Goal: Complete application form: Complete application form

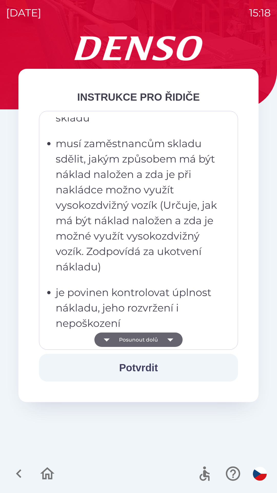
click at [137, 341] on button "Posunout dolů" at bounding box center [139, 340] width 88 height 14
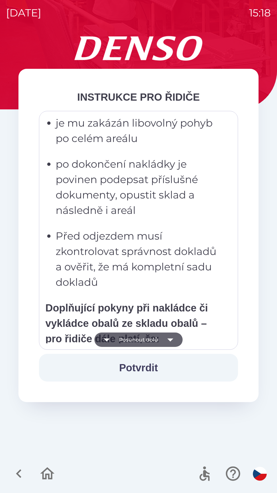
click at [136, 338] on button "Posunout dolů" at bounding box center [139, 340] width 88 height 14
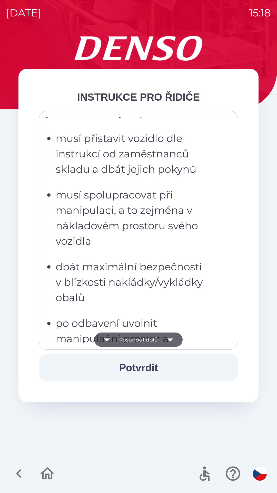
click at [135, 339] on button "Posunout dolů" at bounding box center [139, 340] width 88 height 14
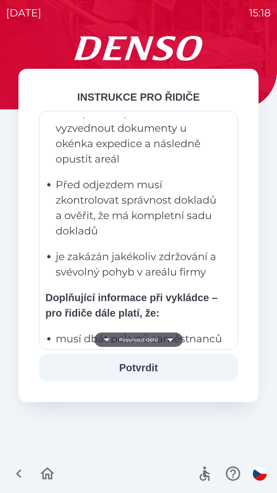
click at [135, 340] on button "Posunout dolů" at bounding box center [139, 340] width 88 height 14
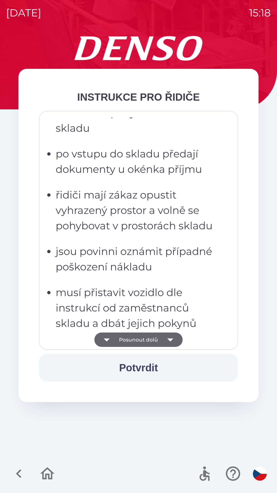
click at [137, 339] on button "Posunout dolů" at bounding box center [139, 340] width 88 height 14
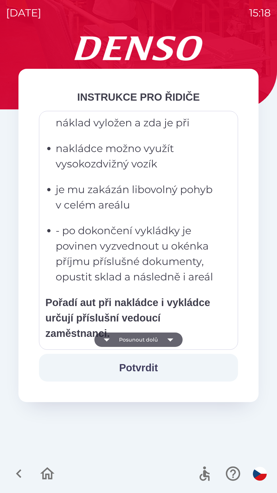
click at [136, 339] on button "Posunout dolů" at bounding box center [139, 340] width 88 height 14
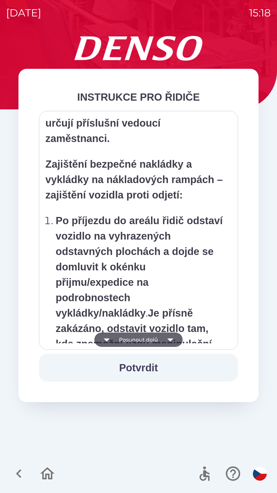
click at [135, 342] on button "Posunout dolů" at bounding box center [139, 340] width 88 height 14
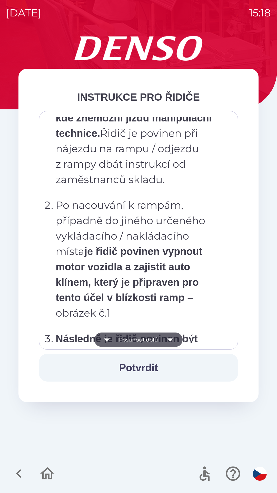
click at [135, 341] on button "Posunout dolů" at bounding box center [139, 340] width 88 height 14
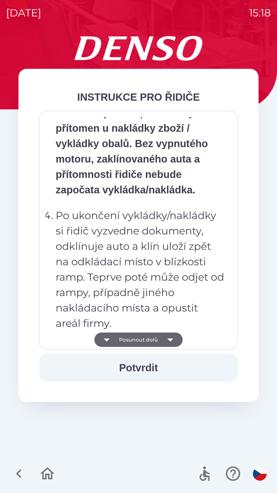
click at [135, 341] on button "Posunout dolů" at bounding box center [139, 340] width 88 height 14
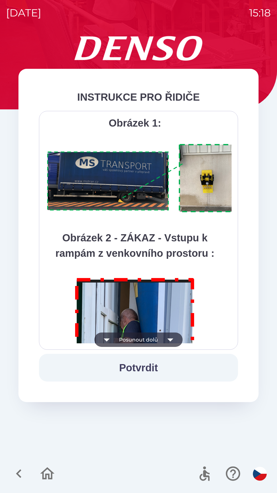
click at [134, 341] on button "Posunout dolů" at bounding box center [139, 340] width 88 height 14
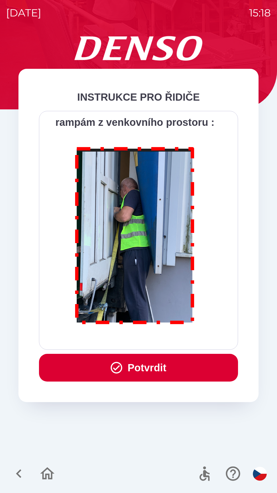
click at [134, 342] on div "Všichni řidiči přijíždějící do skladu firmy DENSO CZECH s.r.o. jsou po průjezdu…" at bounding box center [138, 230] width 186 height 226
click at [134, 341] on div "Všichni řidiči přijíždějící do skladu firmy DENSO CZECH s.r.o. jsou po průjezdu…" at bounding box center [138, 230] width 186 height 226
click at [138, 364] on button "Potvrdit" at bounding box center [138, 368] width 199 height 28
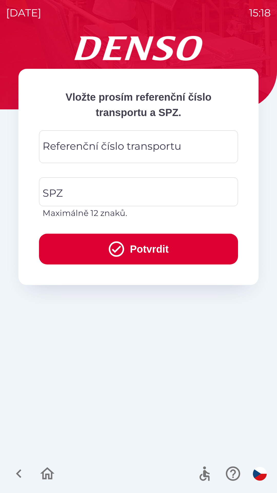
click at [73, 151] on div "Referenční číslo transportu Referenční číslo transportu" at bounding box center [138, 146] width 199 height 33
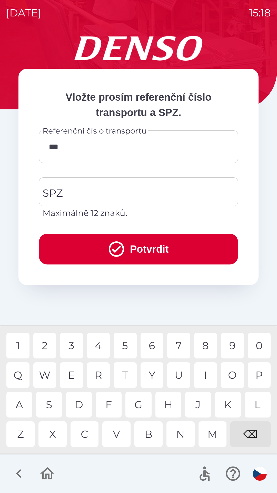
click at [153, 441] on div "B" at bounding box center [149, 434] width 28 height 26
click at [76, 344] on div "3" at bounding box center [71, 346] width 23 height 26
click at [49, 374] on div "W" at bounding box center [44, 375] width 23 height 26
click at [100, 345] on div "4" at bounding box center [98, 346] width 23 height 26
type input "*********"
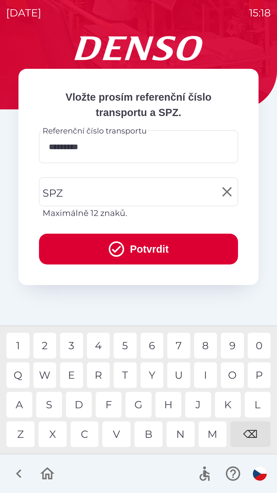
click at [84, 196] on input "SPZ" at bounding box center [134, 192] width 187 height 24
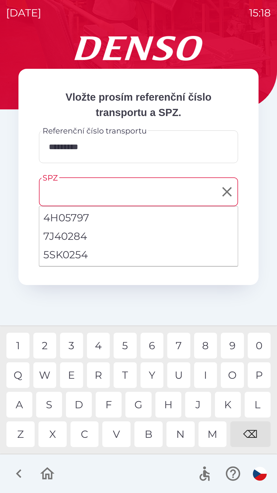
click at [80, 258] on li "5SK0254" at bounding box center [138, 255] width 199 height 18
type input "*******"
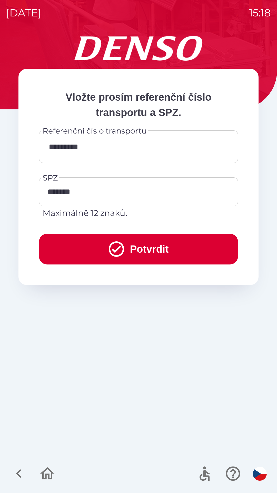
click at [145, 252] on button "Potvrdit" at bounding box center [138, 249] width 199 height 31
